Goal: Information Seeking & Learning: Learn about a topic

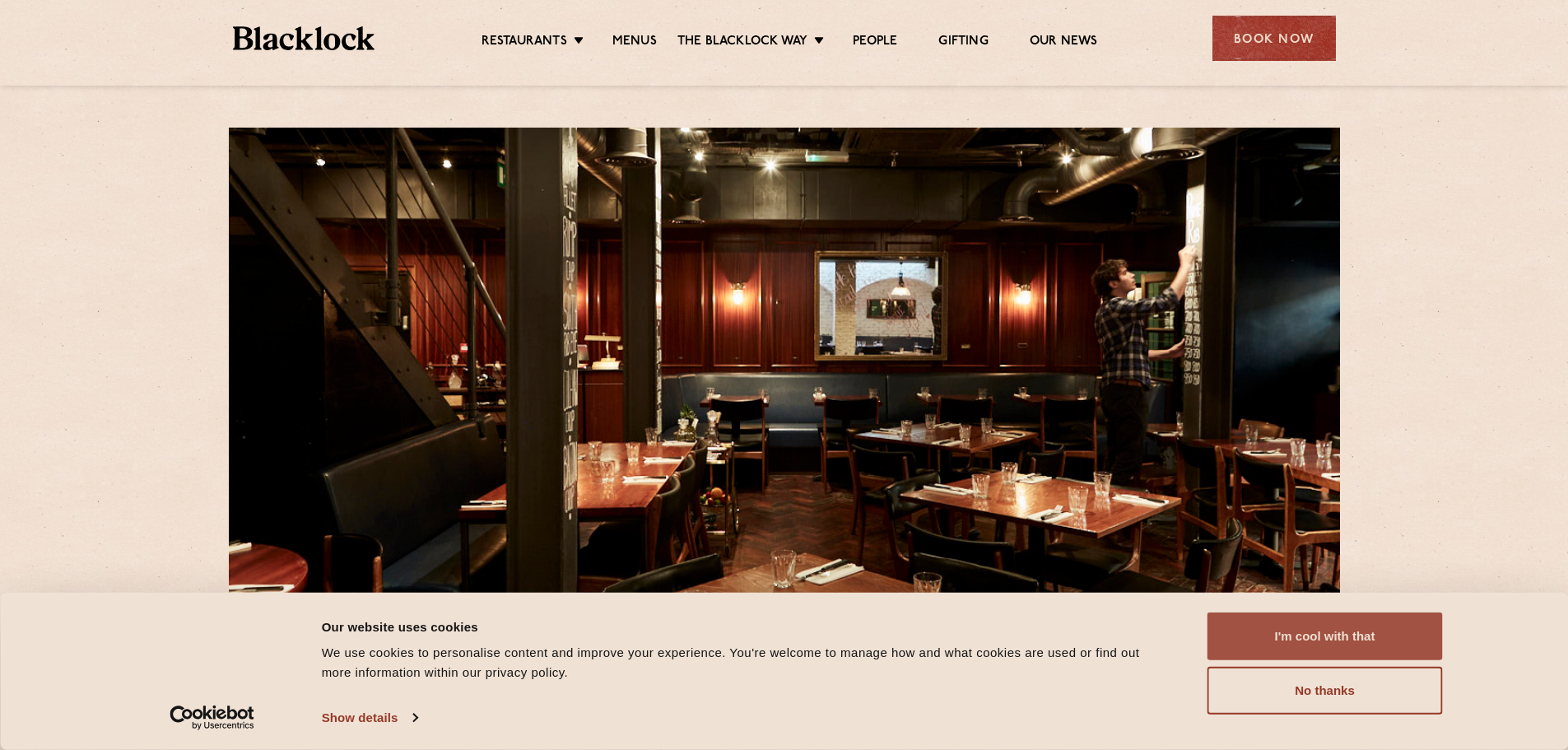
click at [1355, 636] on button "I'm cool with that" at bounding box center [1325, 636] width 236 height 48
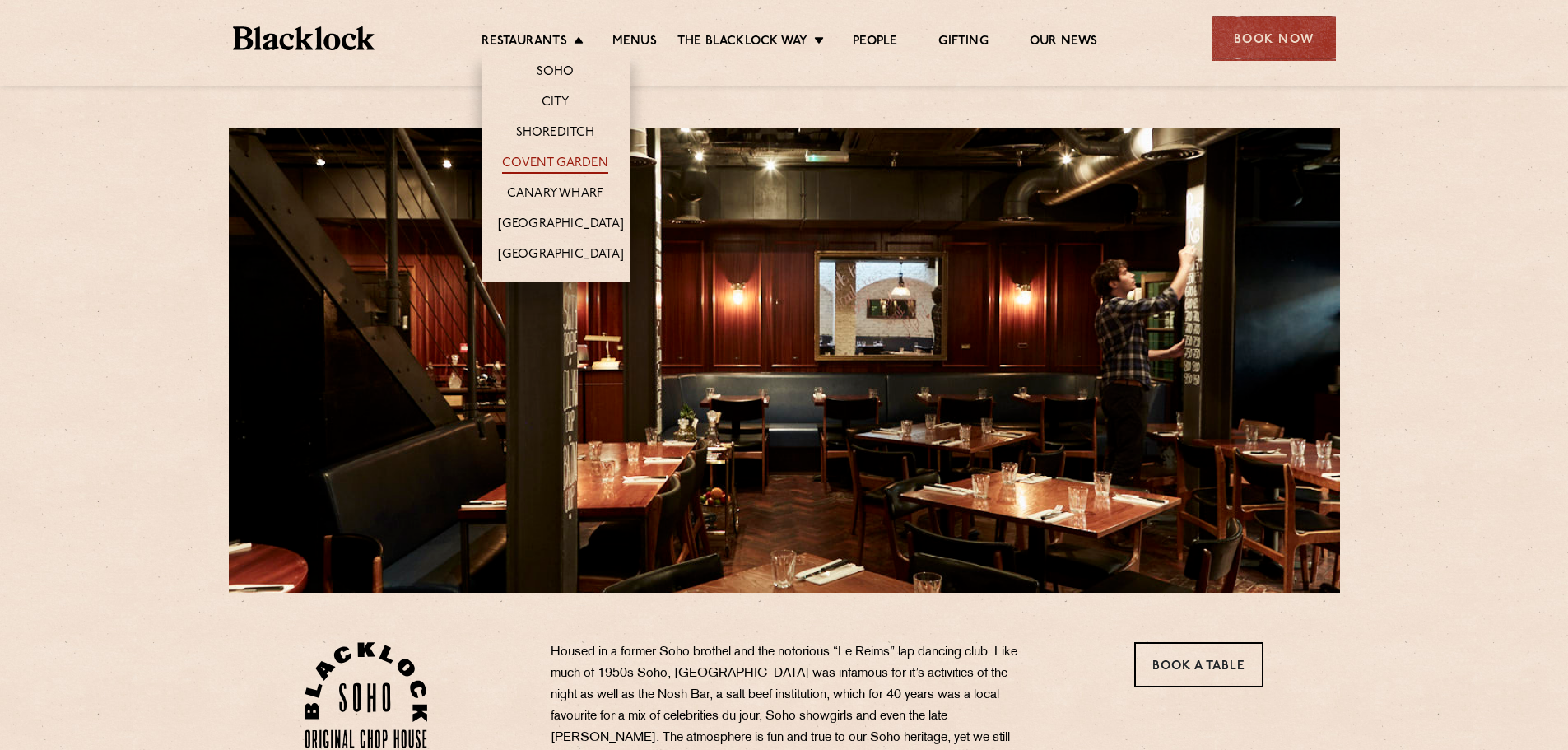
click at [562, 163] on link "Covent Garden" at bounding box center [555, 165] width 106 height 18
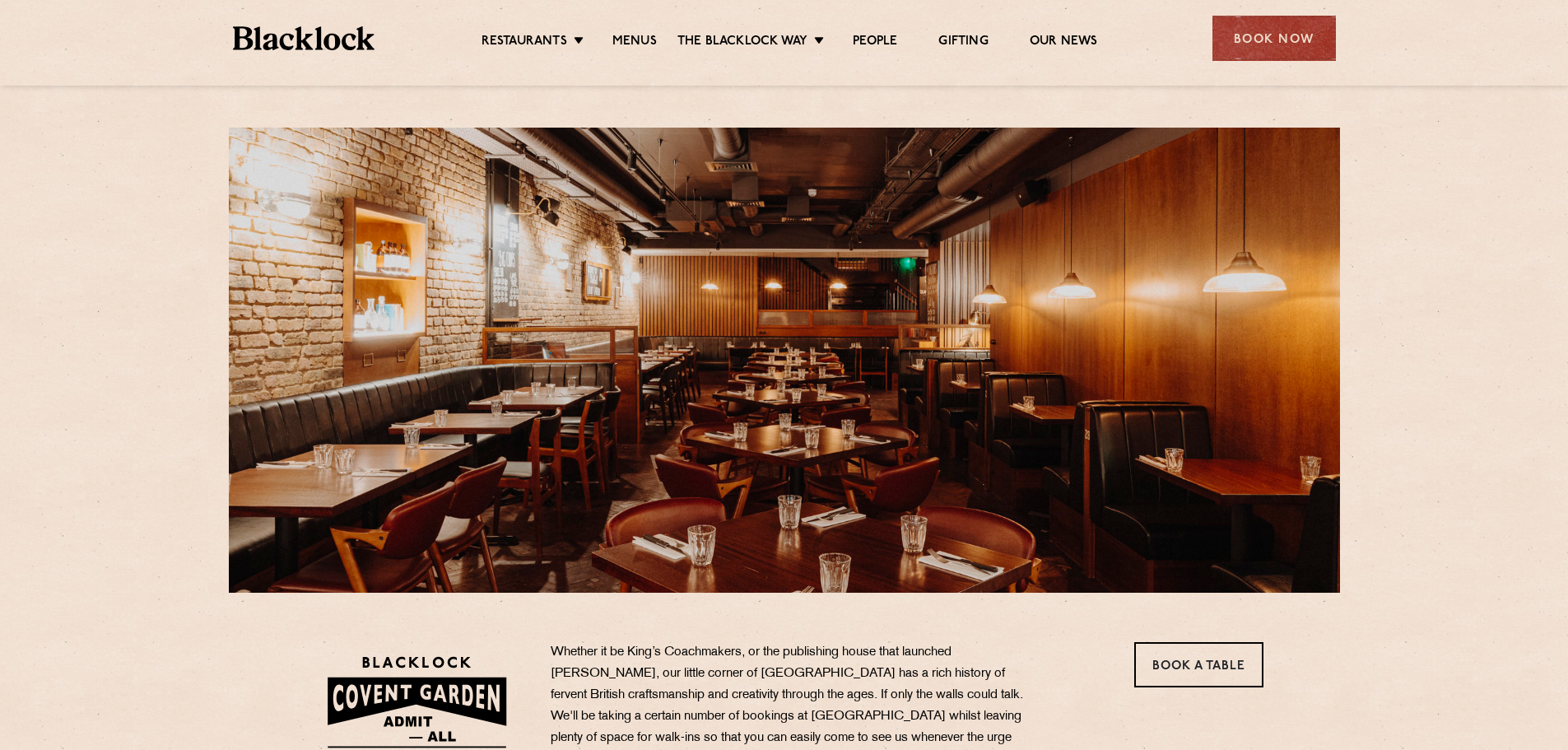
click at [636, 40] on link "Menus" at bounding box center [634, 43] width 44 height 18
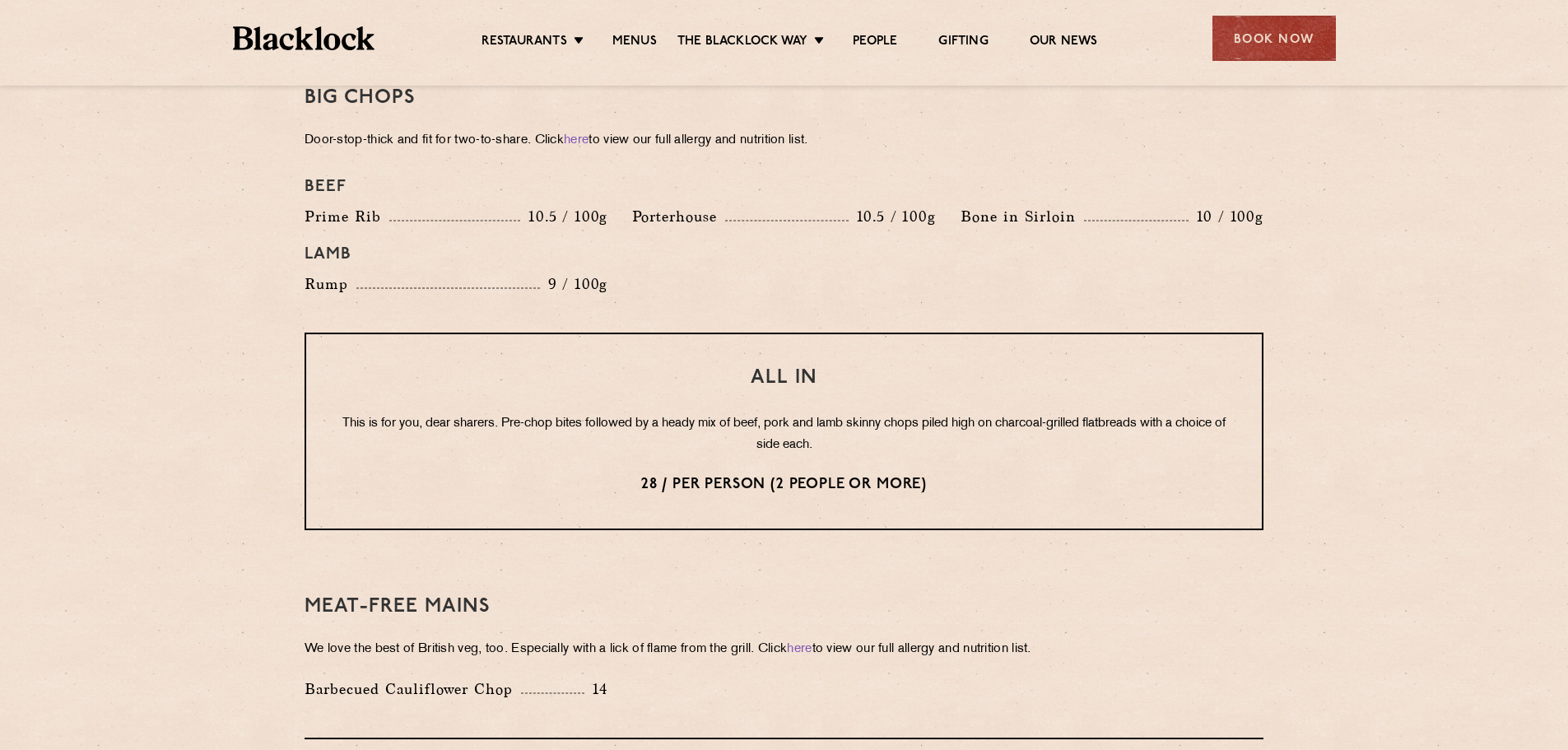
scroll to position [1850, 0]
click at [179, 209] on section "Pre Chop Bites Blacklock Potted Meats & Kimchi 2 Egg & Anchovy 2 Cheese & Pickl…" at bounding box center [784, 151] width 1568 height 2346
click at [158, 274] on section "Pre Chop Bites Blacklock Potted Meats & Kimchi 2 Egg & Anchovy 2 Cheese & Pickl…" at bounding box center [784, 151] width 1568 height 2346
